Goal: Task Accomplishment & Management: Manage account settings

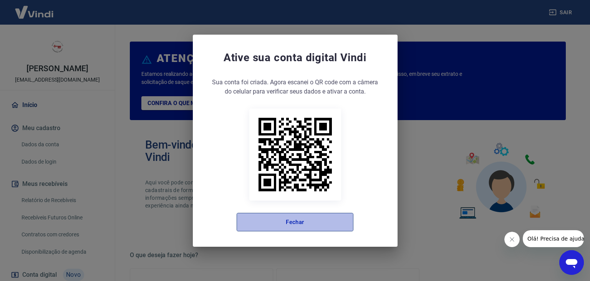
click at [322, 217] on button "Fechar" at bounding box center [295, 222] width 117 height 18
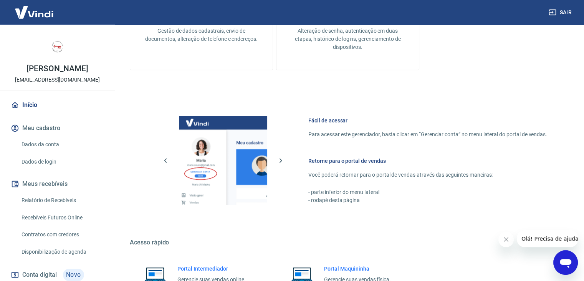
scroll to position [406, 0]
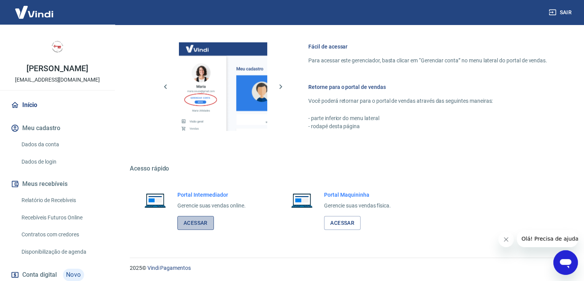
click at [193, 221] on link "Acessar" at bounding box center [196, 223] width 37 height 14
